Goal: Task Accomplishment & Management: Complete application form

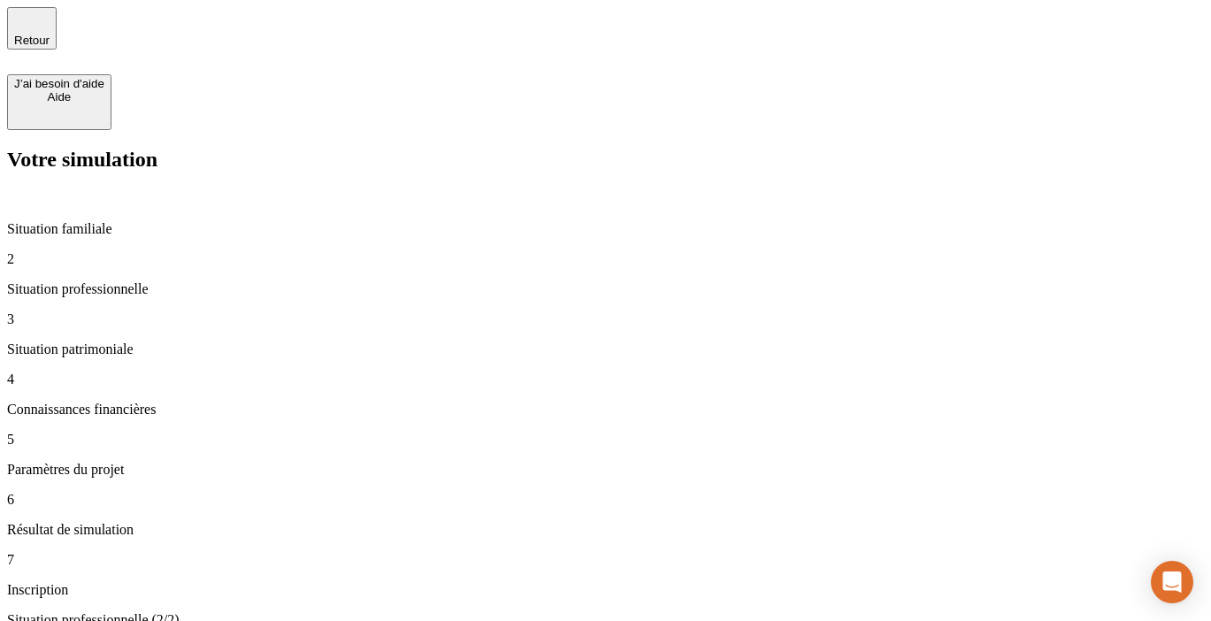
type input "100 000"
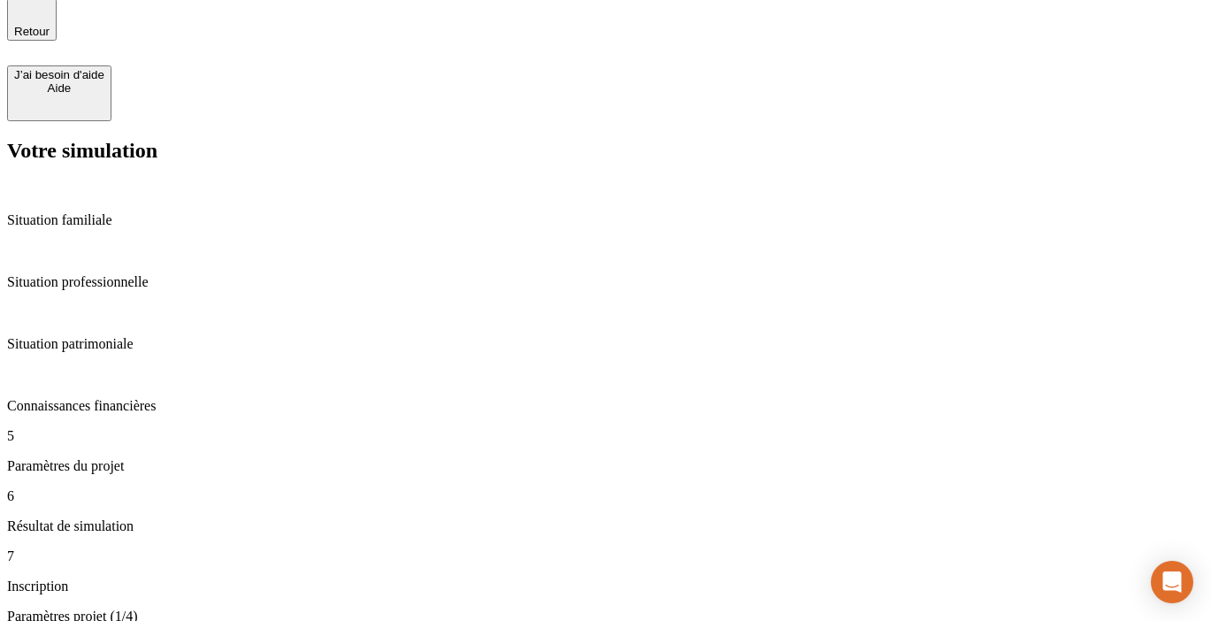
scroll to position [19, 0]
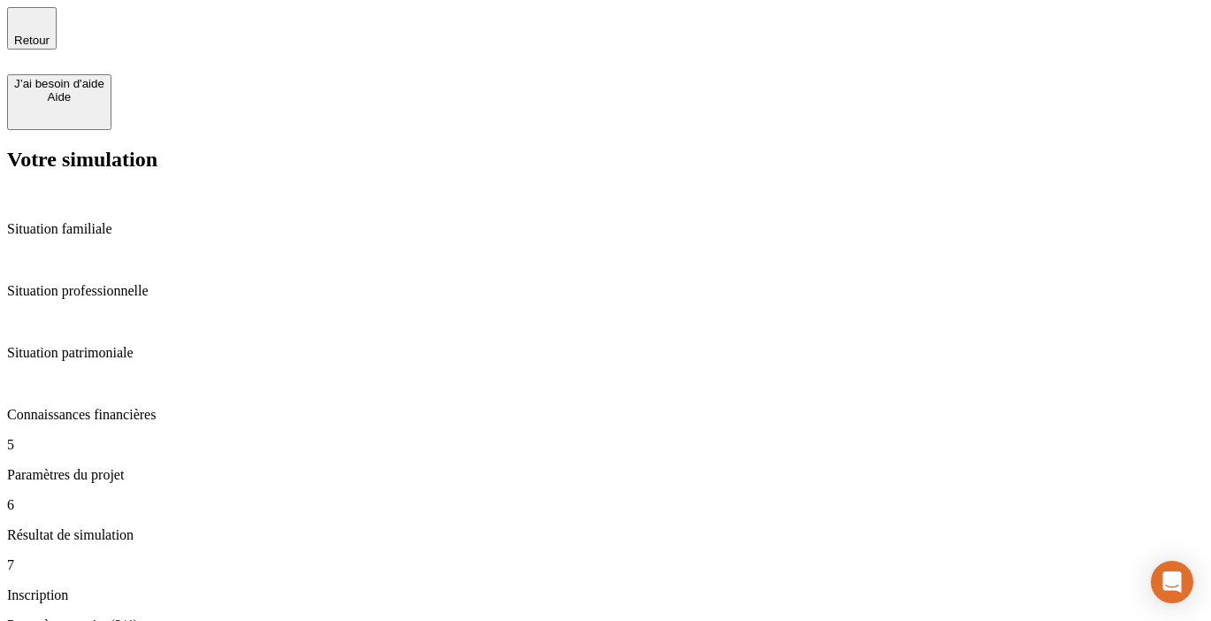
type input "35"
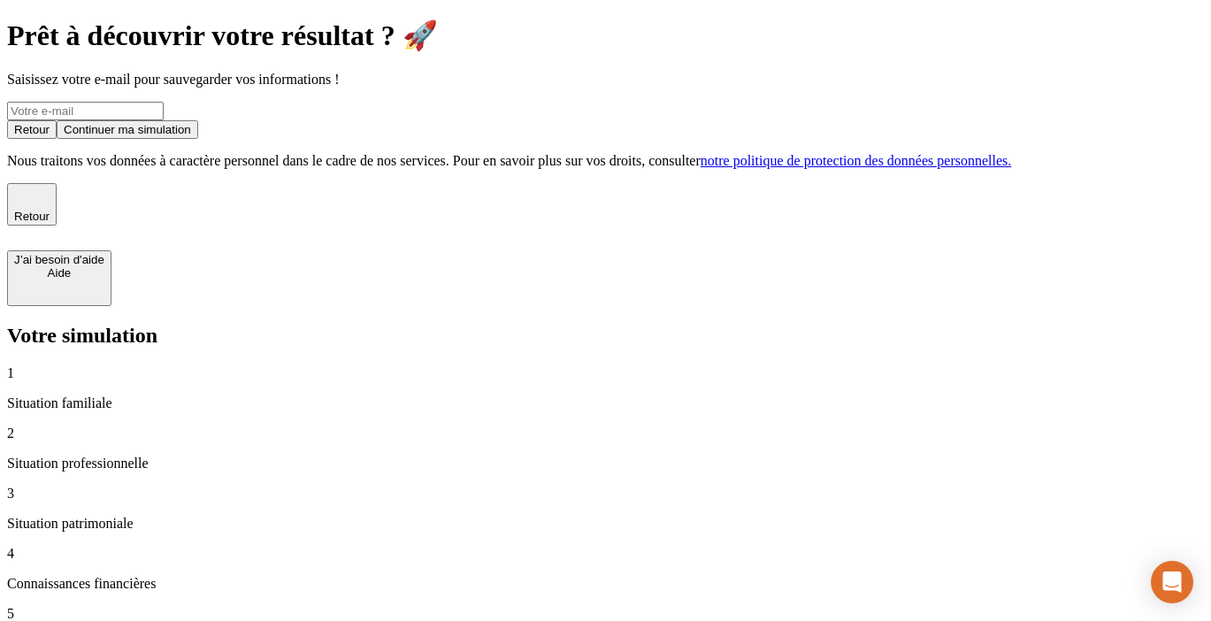
click at [164, 120] on input at bounding box center [85, 111] width 157 height 19
type input "ophelie@nalo.fr"
click at [191, 136] on div "Continuer ma simulation" at bounding box center [127, 129] width 127 height 13
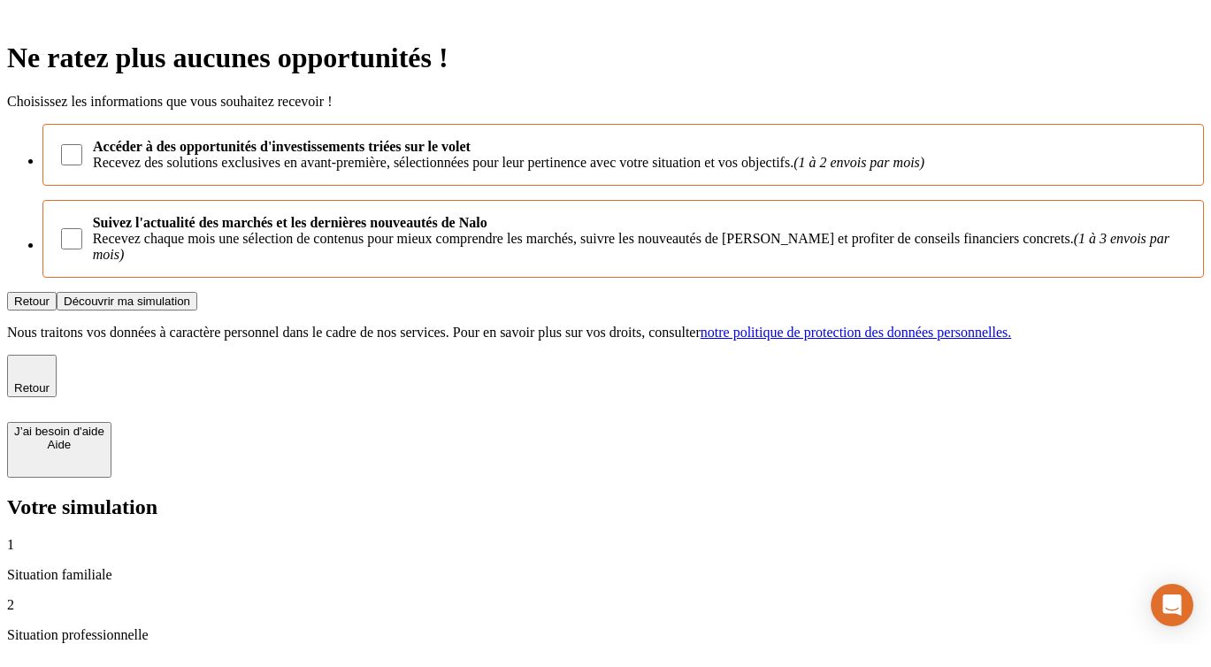
scroll to position [18, 0]
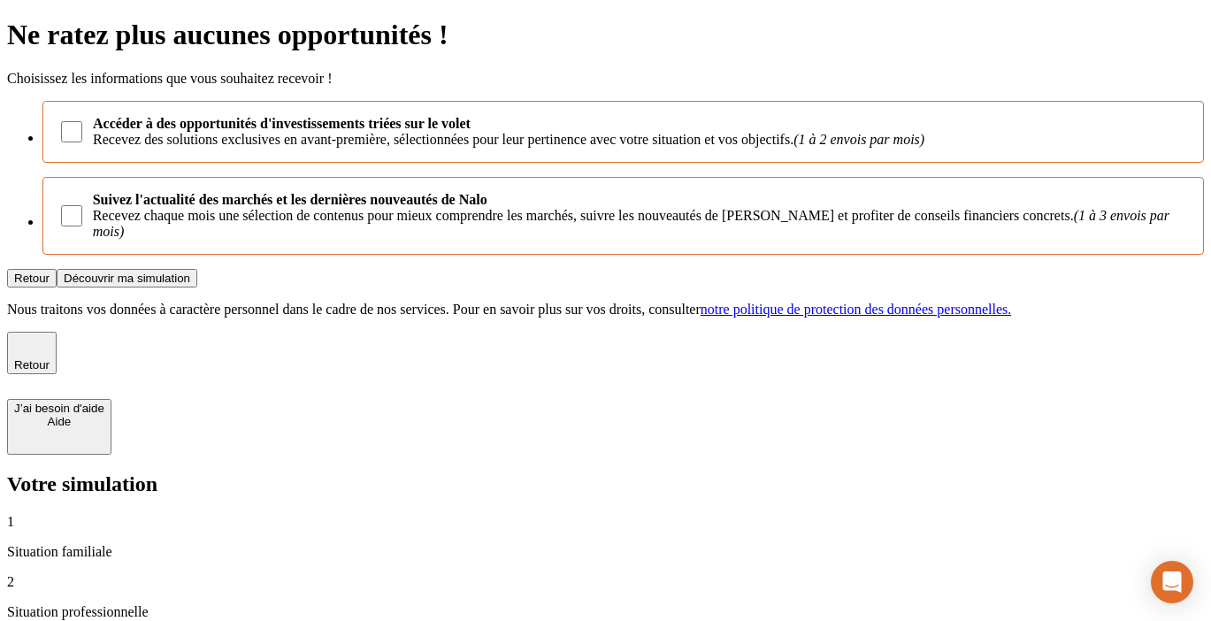
click at [82, 142] on input "Accéder à des opportunités d'investissements triées sur le volet Recevez des so…" at bounding box center [71, 131] width 21 height 21
checkbox input "false"
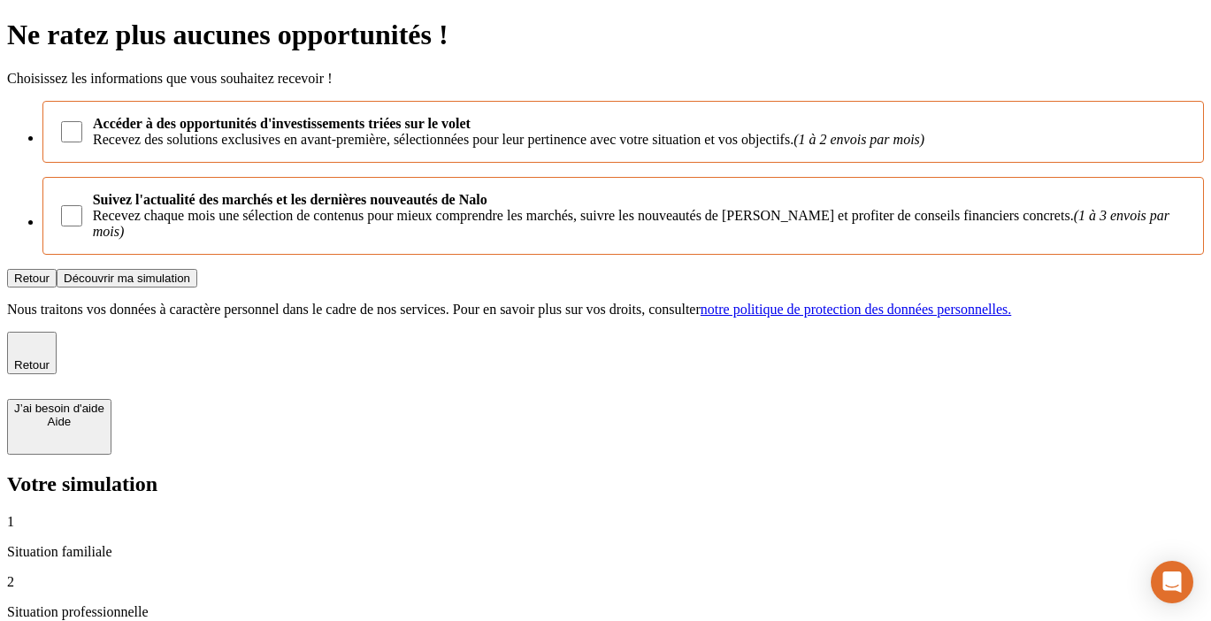
click at [82, 226] on input "Suivez l'actualité des marchés et les dernières nouveautés de Nalo Recevez chaq…" at bounding box center [71, 215] width 21 height 21
checkbox input "true"
click at [82, 142] on input "Accéder à des opportunités d'investissements triées sur le volet Recevez des so…" at bounding box center [71, 131] width 21 height 21
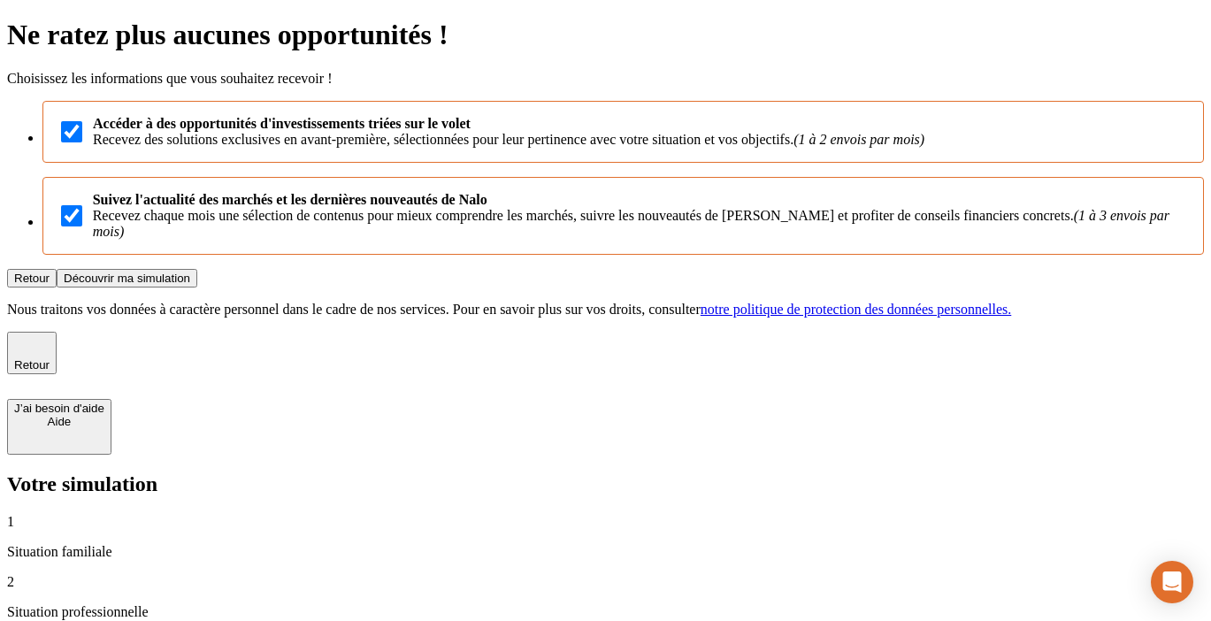
click at [82, 142] on input "Accéder à des opportunités d'investissements triées sur le volet Recevez des so…" at bounding box center [71, 131] width 21 height 21
checkbox input "false"
click at [82, 226] on input "Suivez l'actualité des marchés et les dernières nouveautés de Nalo Recevez chaq…" at bounding box center [71, 215] width 21 height 21
checkbox input "false"
click at [82, 142] on input "Accéder à des opportunités d'investissements triées sur le volet Recevez des so…" at bounding box center [71, 131] width 21 height 21
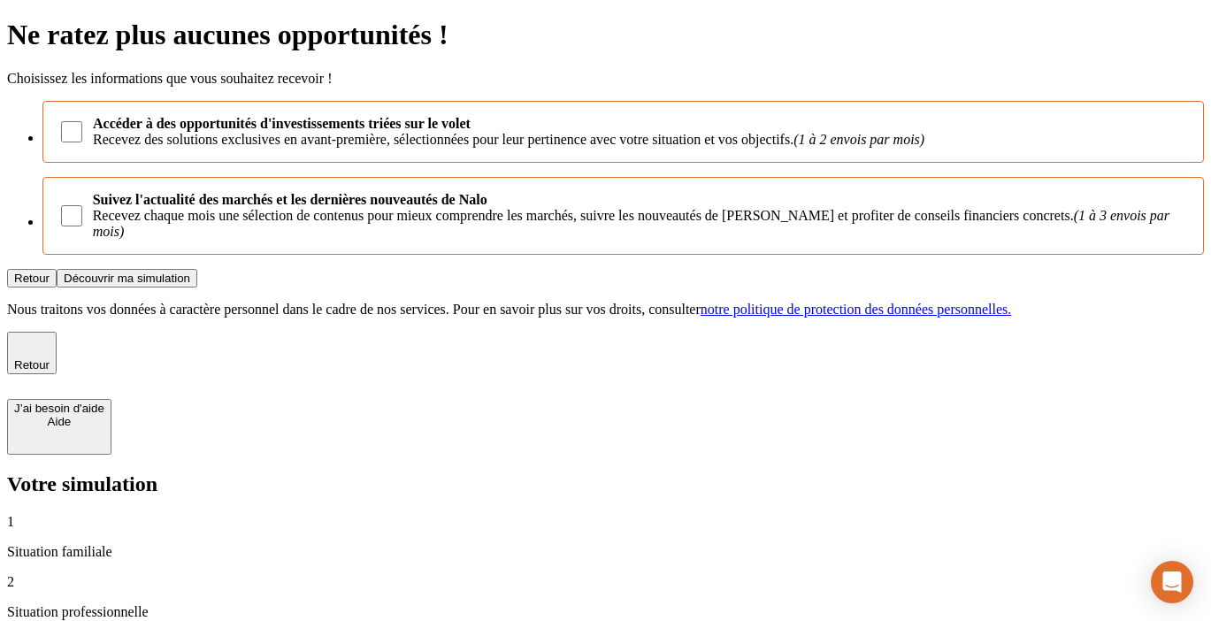
checkbox input "true"
click at [82, 226] on input "Suivez l'actualité des marchés et les dernières nouveautés de Nalo Recevez chaq…" at bounding box center [71, 215] width 21 height 21
checkbox input "false"
click at [82, 142] on input "Accéder à des opportunités d'investissements triées sur le volet Recevez des so…" at bounding box center [71, 131] width 21 height 21
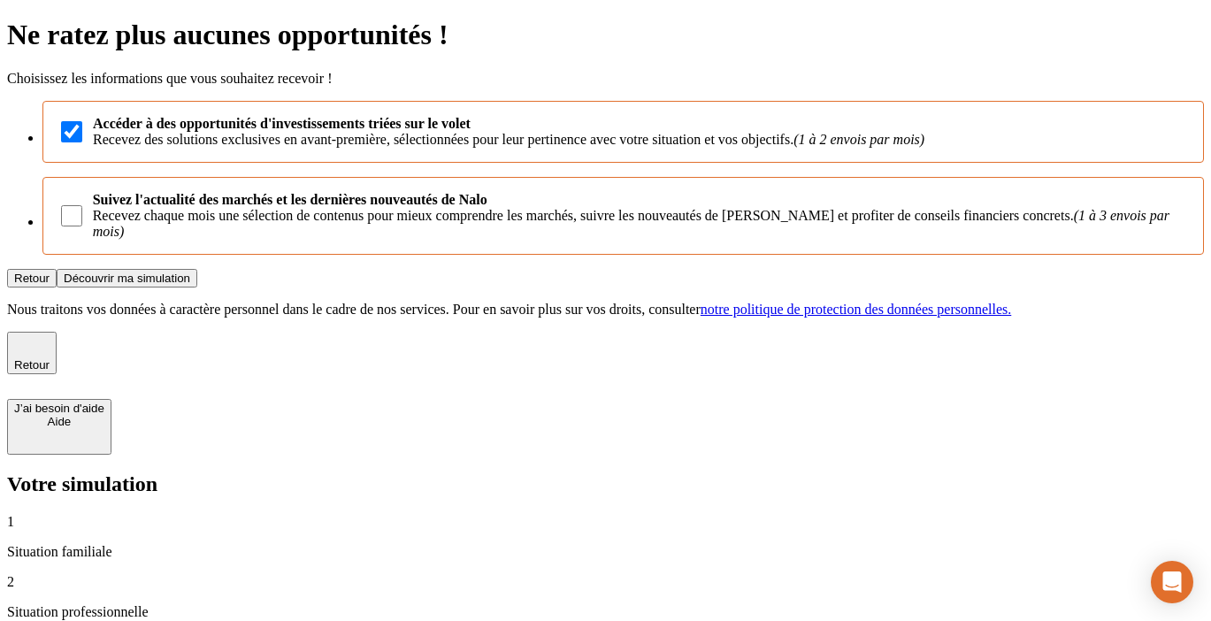
checkbox input "false"
